Goal: Navigation & Orientation: Find specific page/section

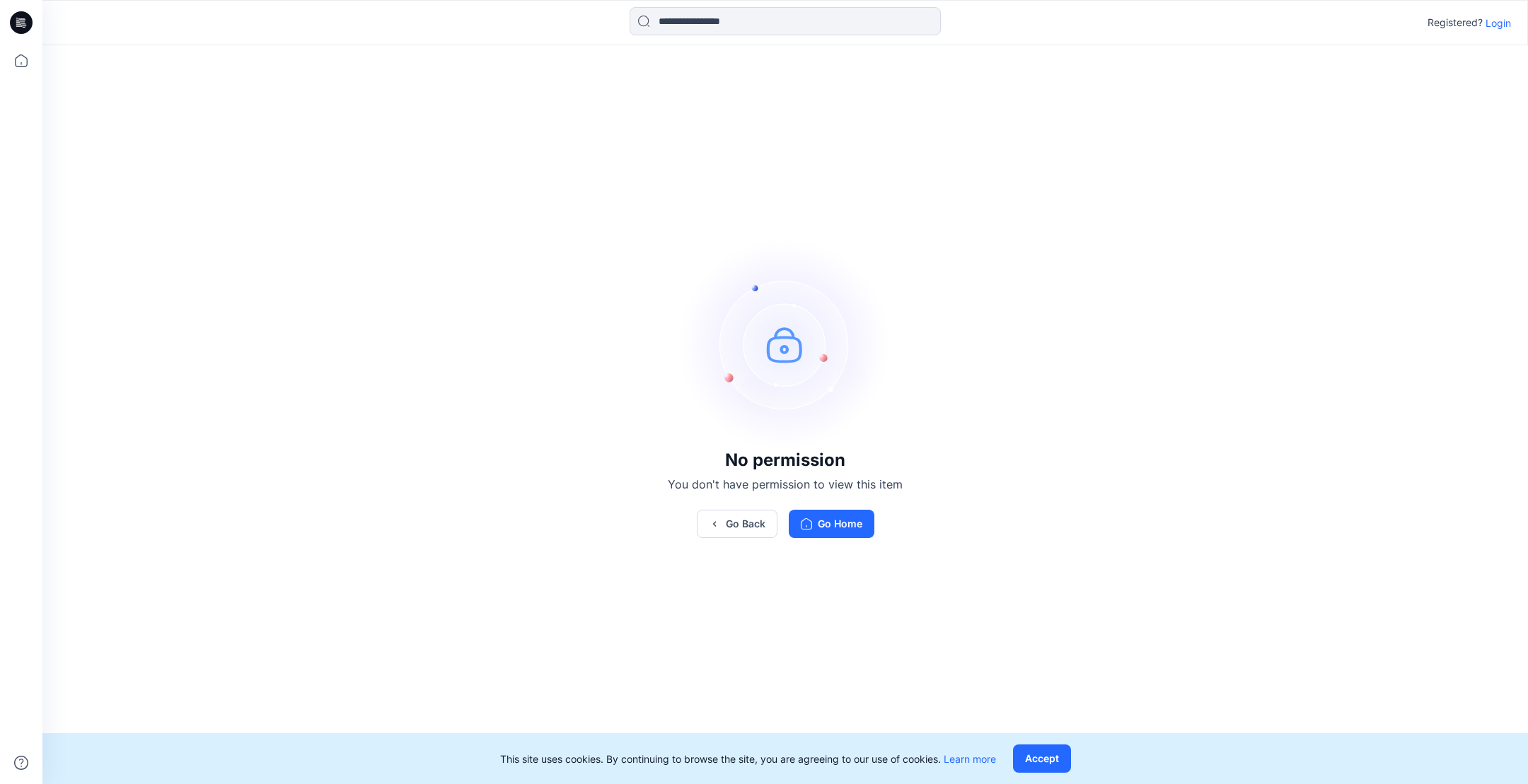
click at [1492, 21] on p "Login" at bounding box center [1498, 23] width 26 height 15
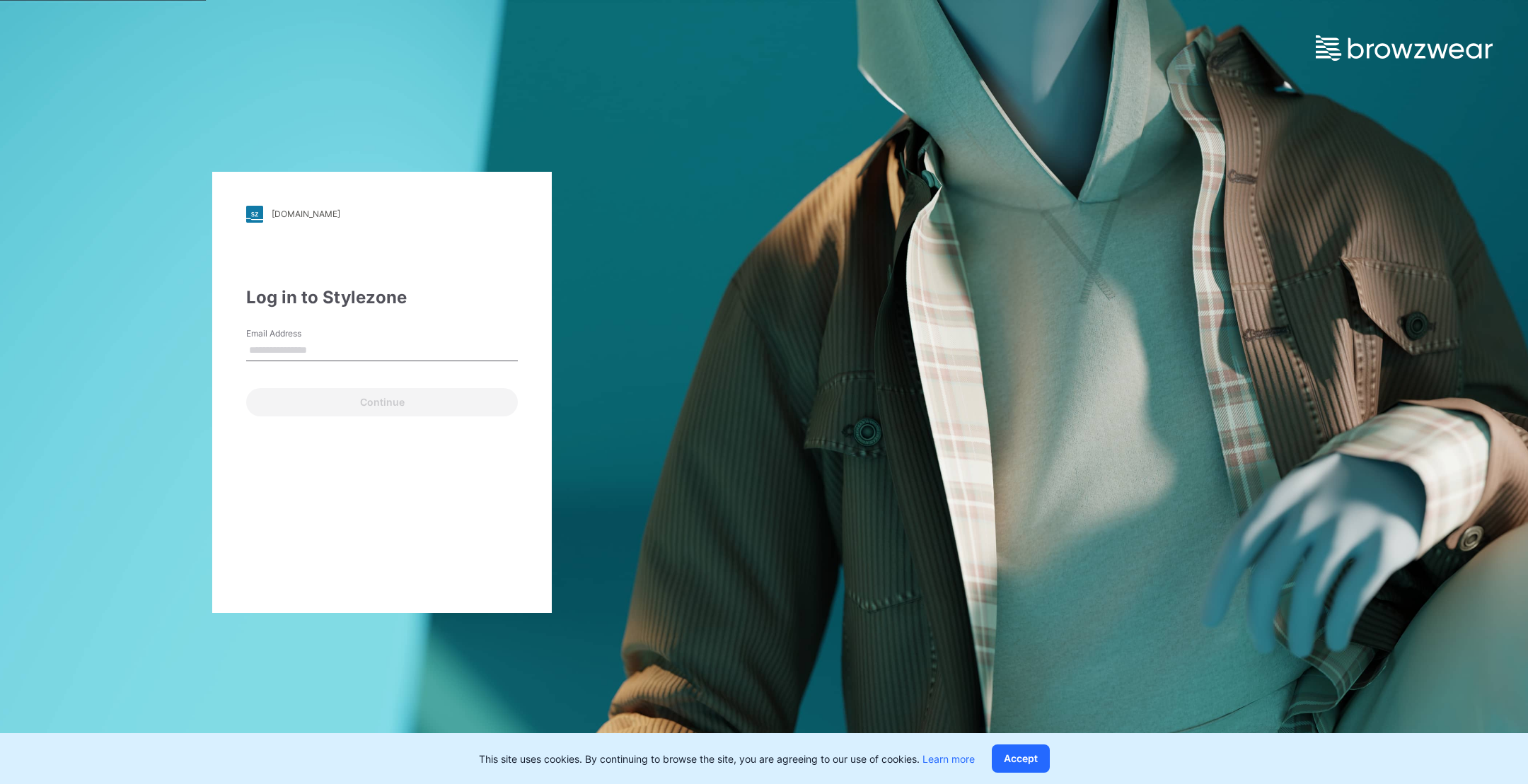
click at [293, 406] on div "Continue" at bounding box center [382, 399] width 272 height 34
click at [305, 359] on input "Email Address" at bounding box center [382, 350] width 272 height 21
type input "**********"
click at [373, 403] on button "Continue" at bounding box center [382, 402] width 272 height 28
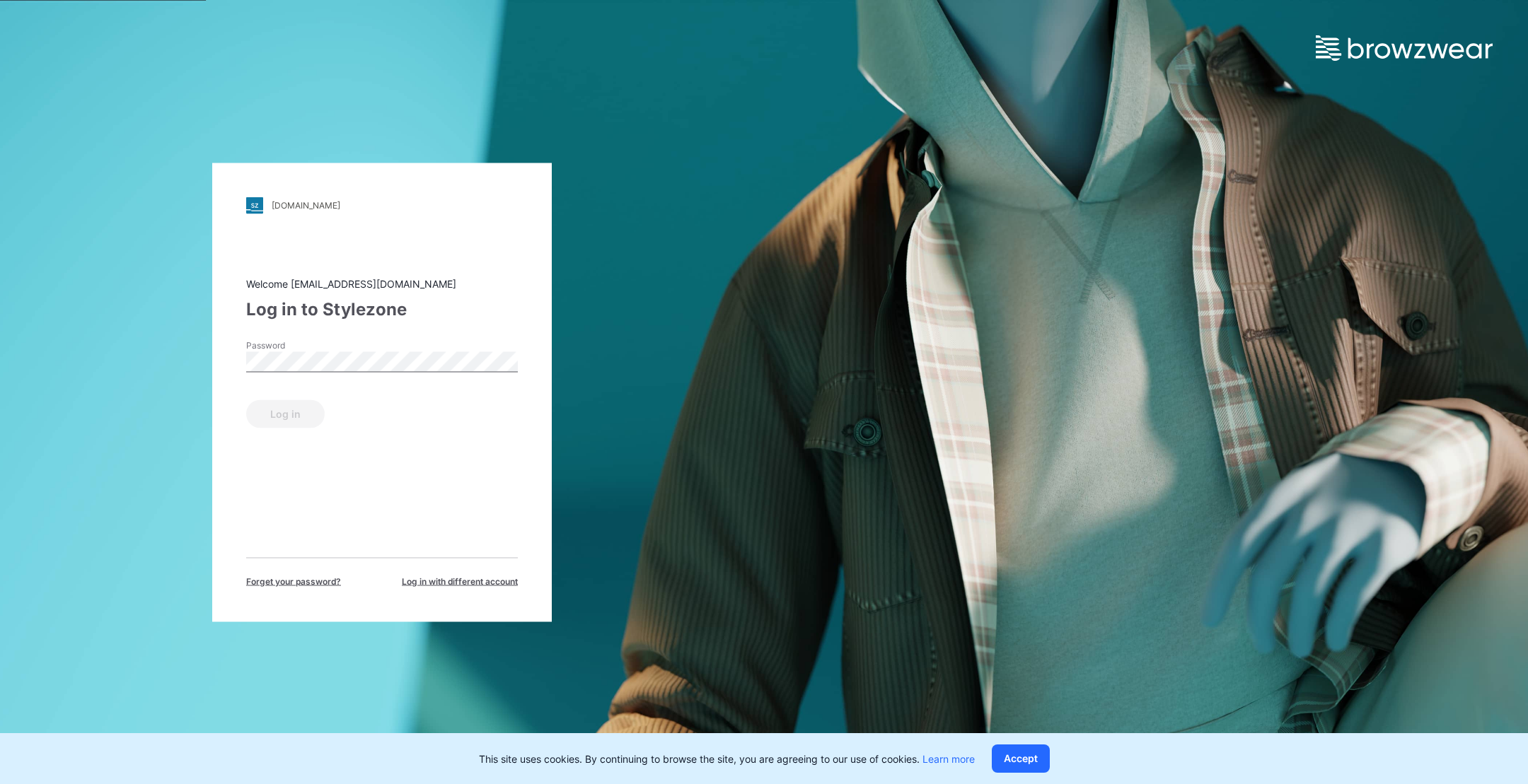
click at [329, 381] on div "Password" at bounding box center [382, 360] width 272 height 43
click at [276, 417] on button "Log in" at bounding box center [285, 413] width 78 height 28
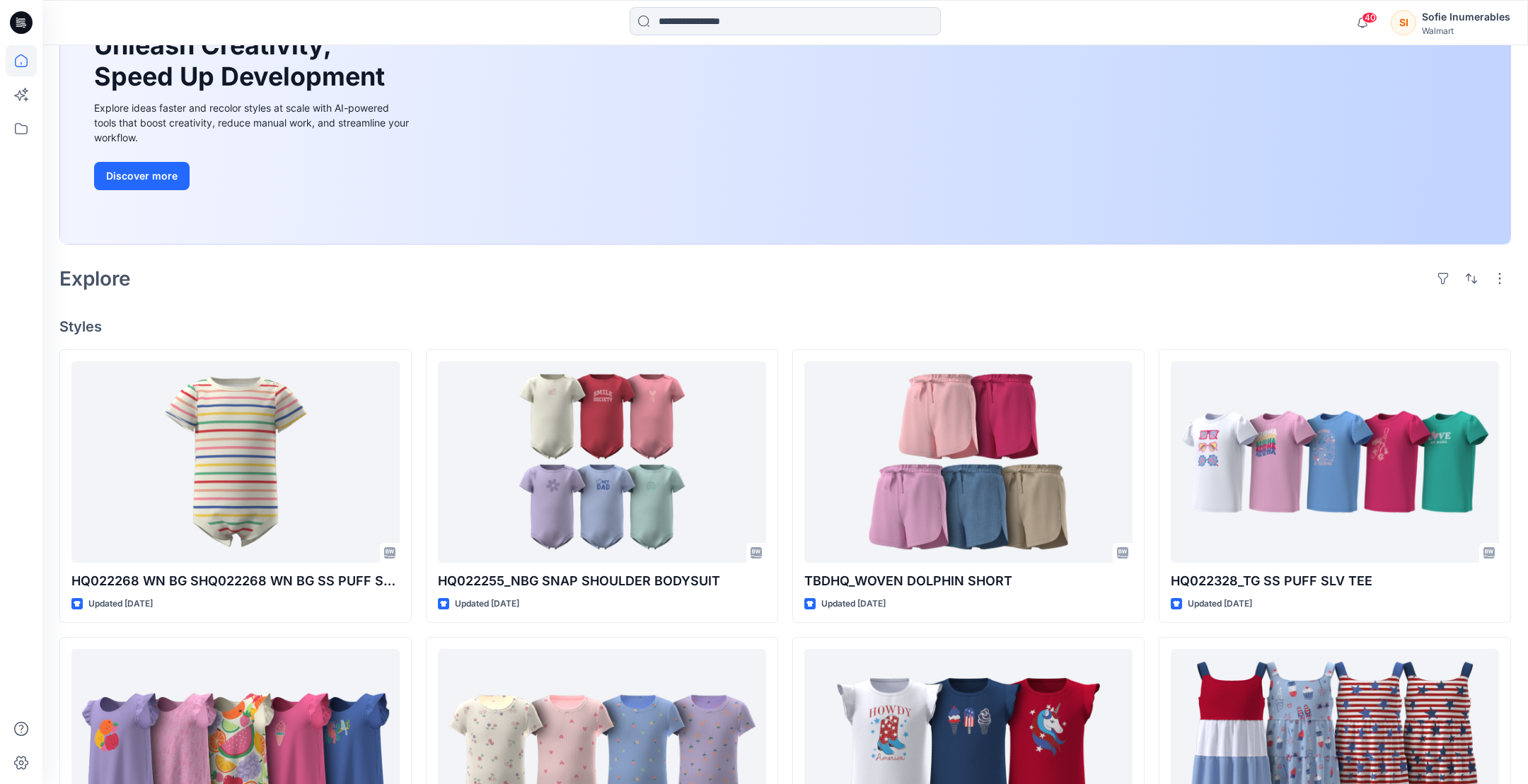
scroll to position [184, 0]
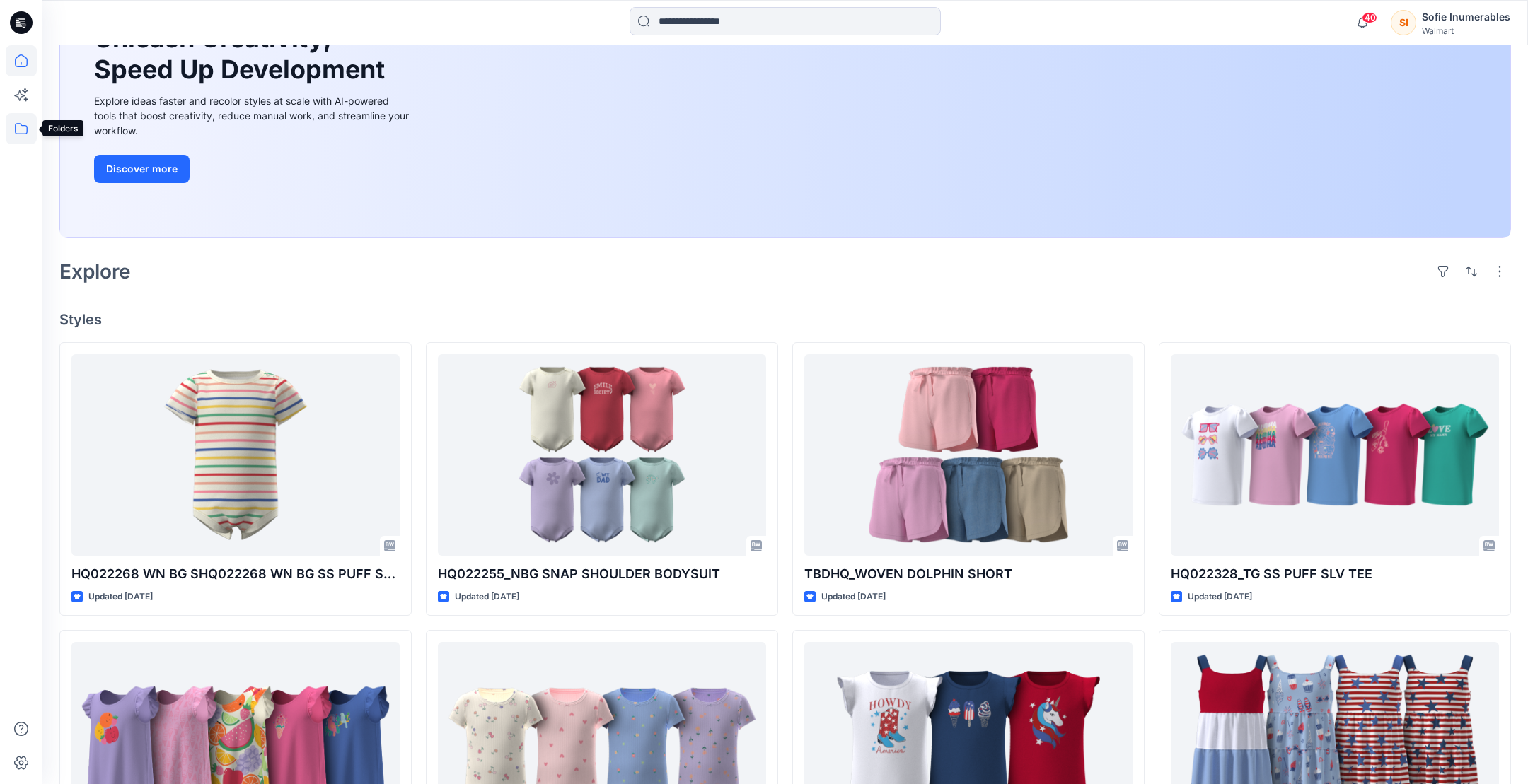
click at [13, 132] on icon at bounding box center [21, 129] width 31 height 31
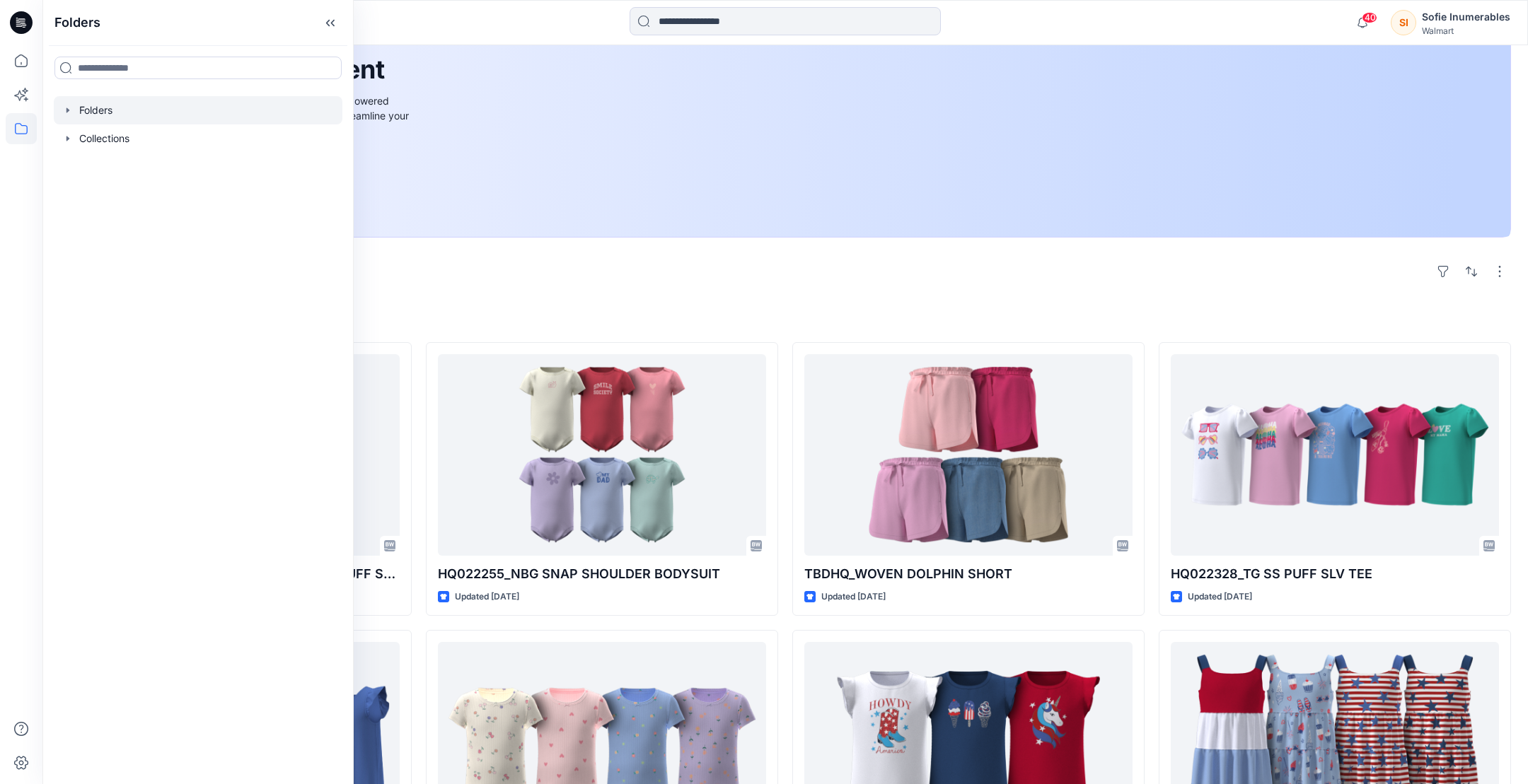
click at [74, 115] on icon "button" at bounding box center [67, 110] width 11 height 11
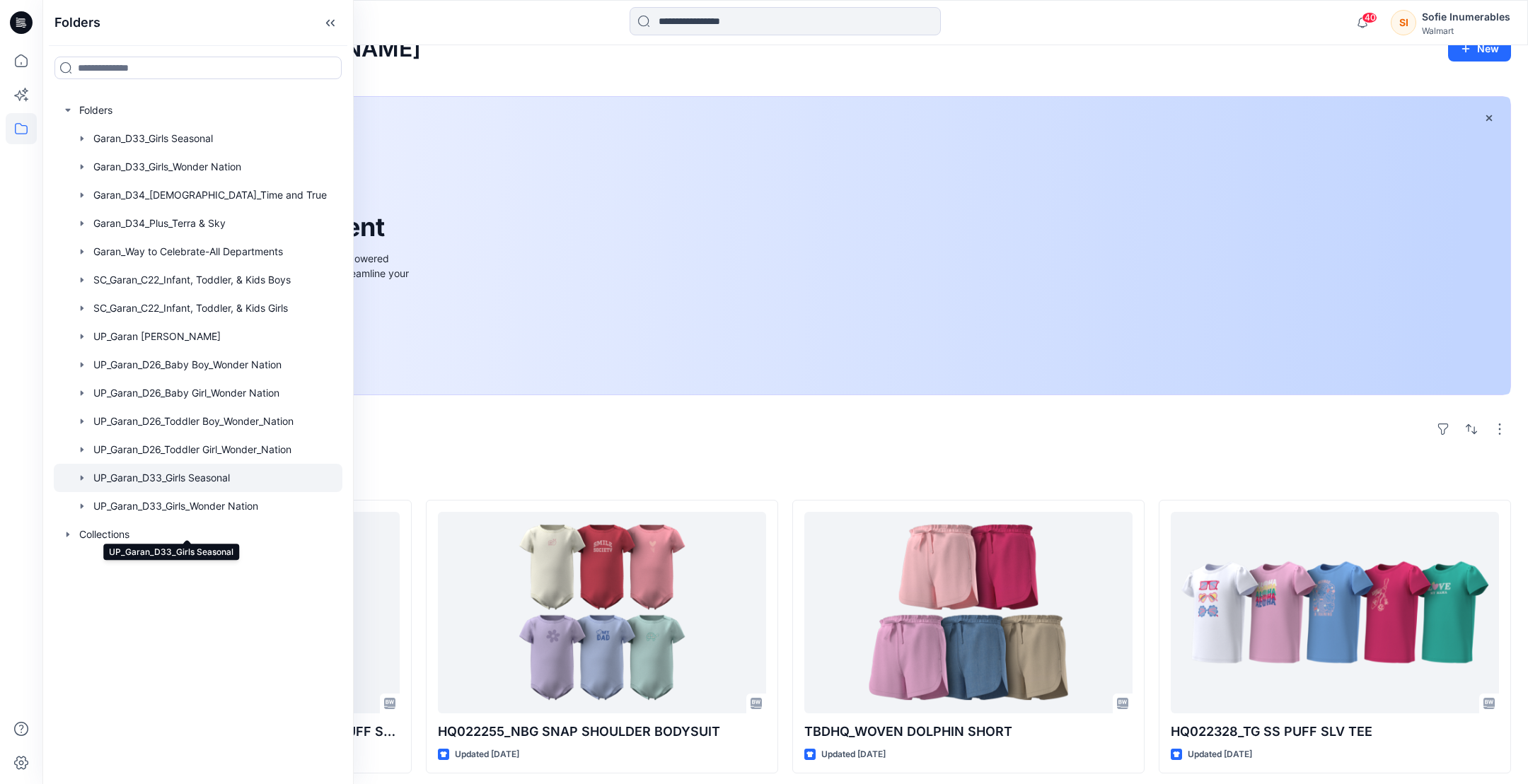
scroll to position [26, 0]
click at [210, 492] on div at bounding box center [198, 478] width 288 height 28
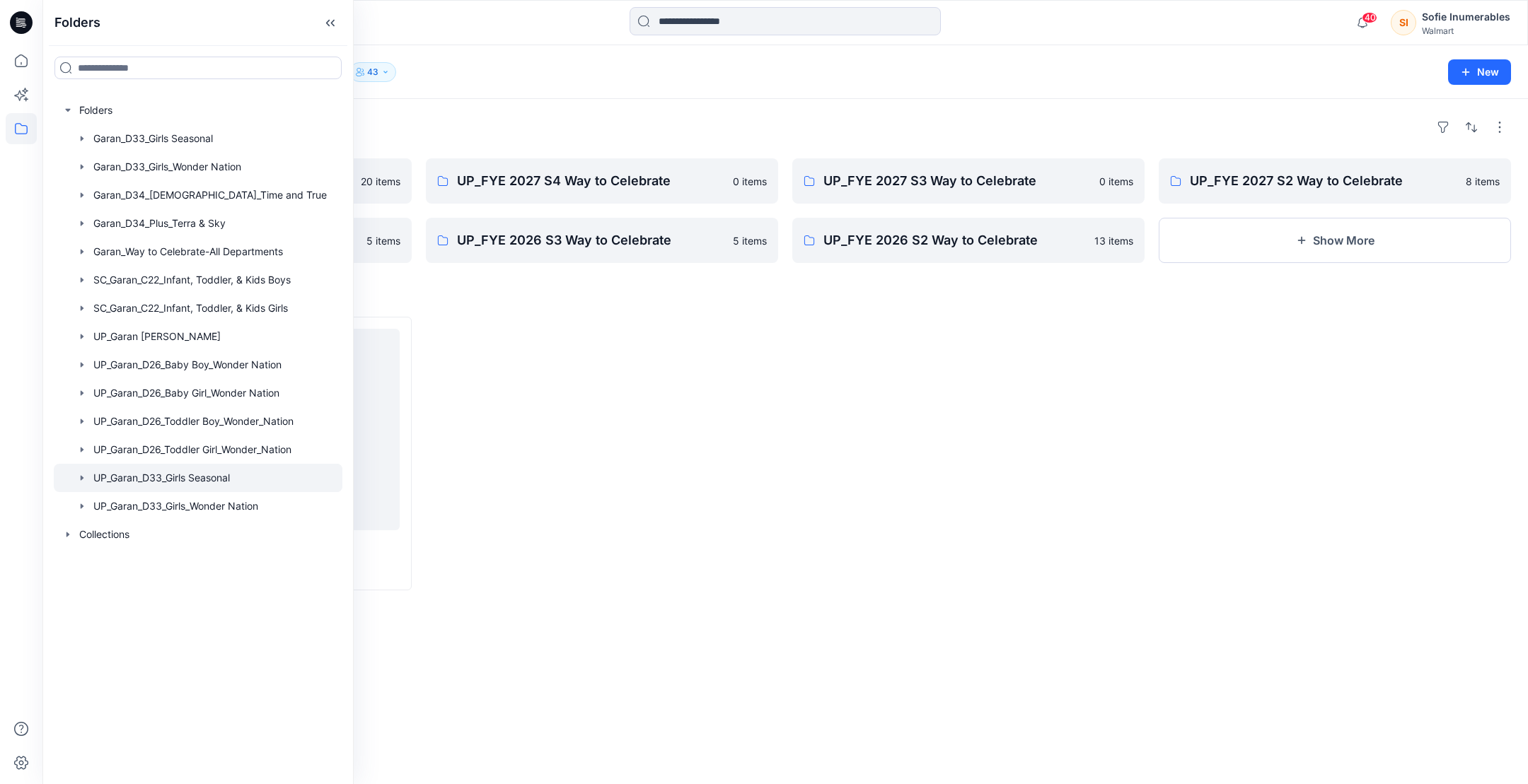
click at [77, 484] on icon "button" at bounding box center [82, 478] width 11 height 11
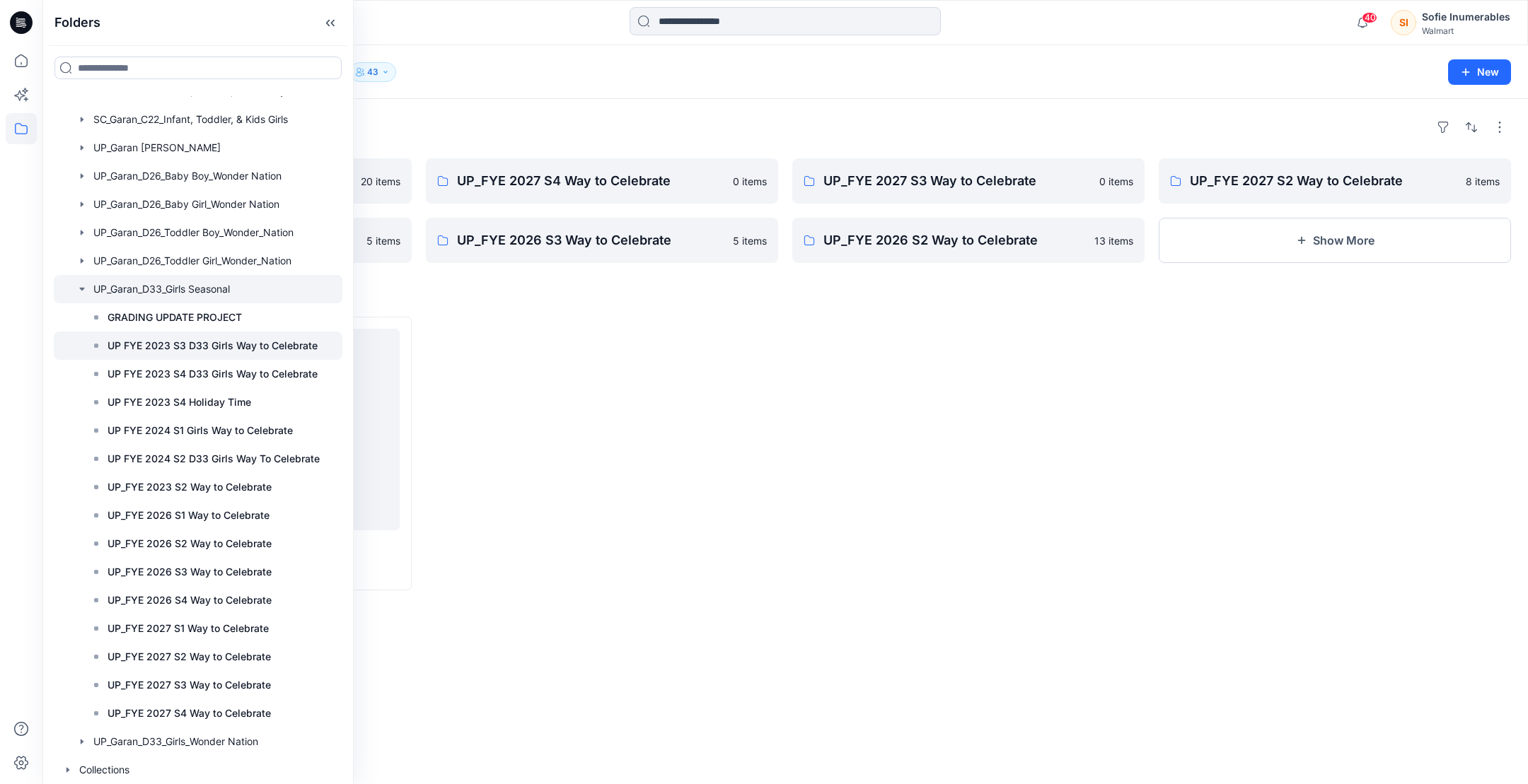
scroll to position [270, 26]
click at [235, 628] on p "UP_FYE 2027 S1 Way to Celebrate" at bounding box center [188, 628] width 161 height 17
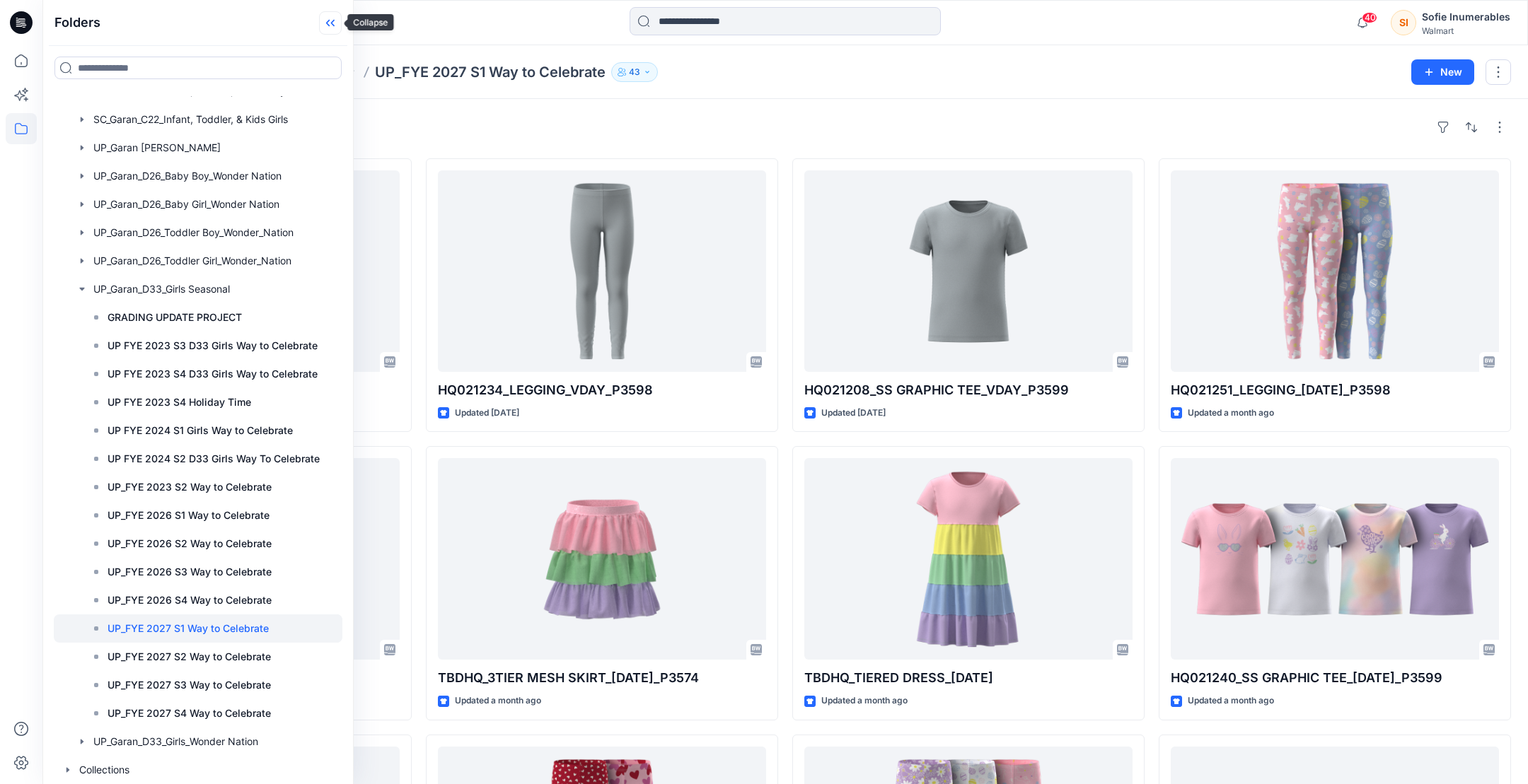
click at [325, 24] on icon at bounding box center [330, 23] width 23 height 24
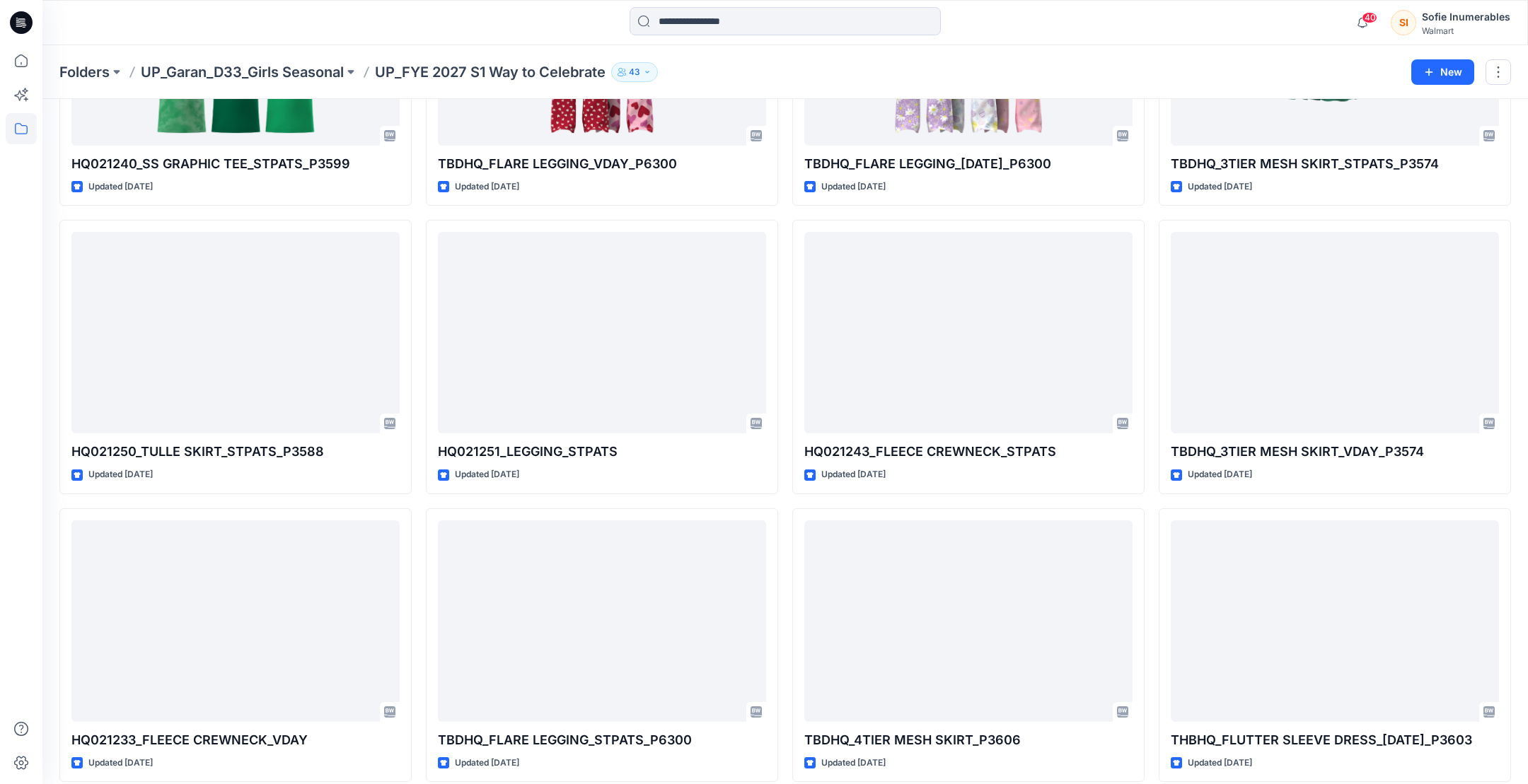
scroll to position [903, 0]
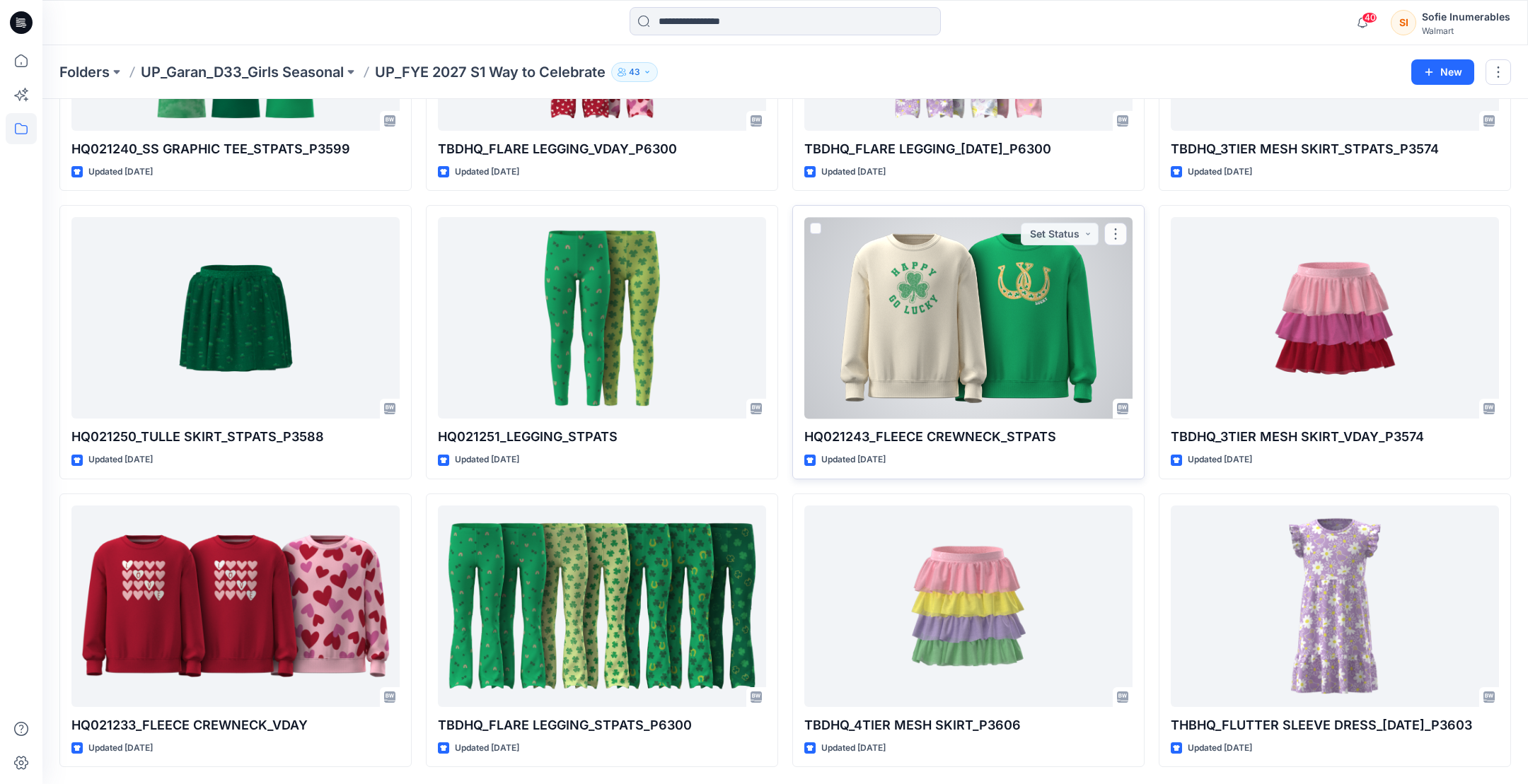
click at [828, 304] on div at bounding box center [968, 317] width 328 height 201
